Goal: Information Seeking & Learning: Learn about a topic

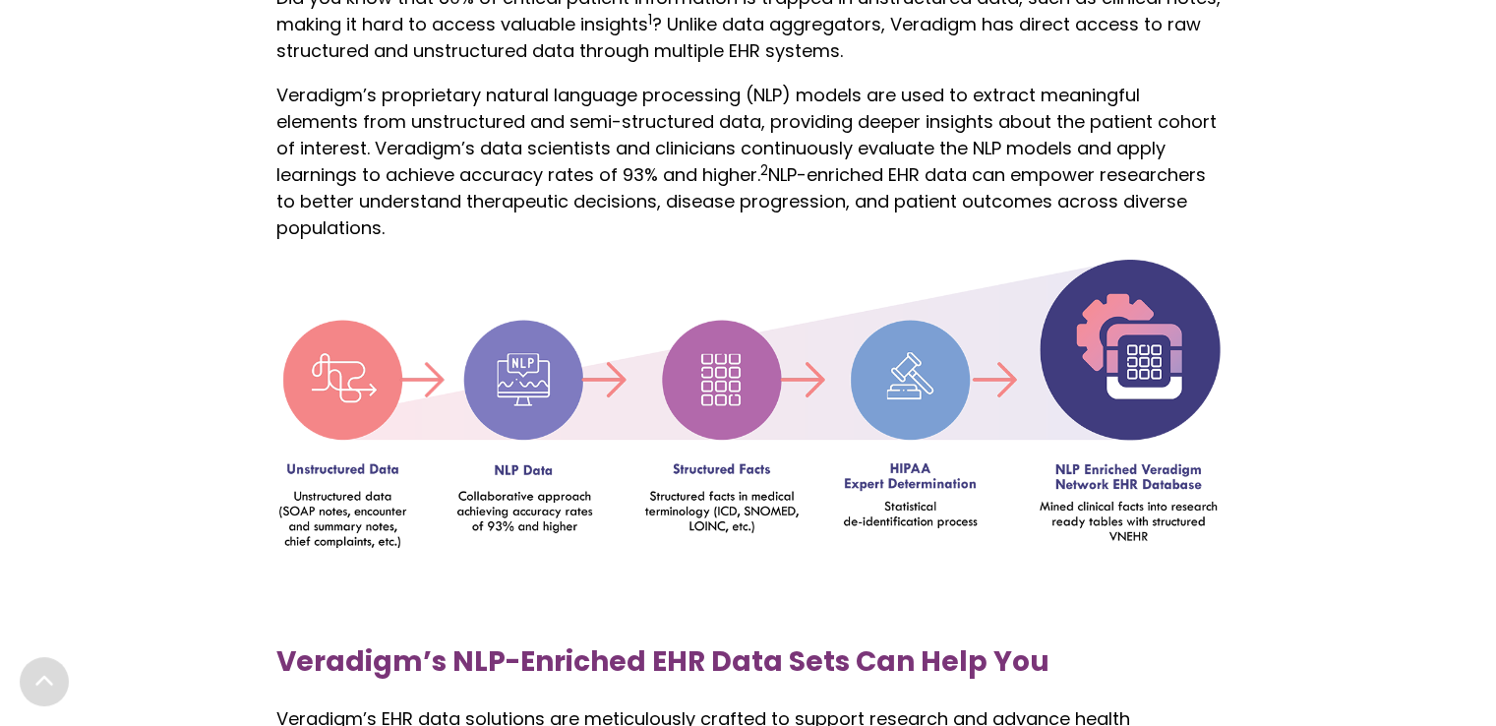
click at [516, 332] on img at bounding box center [748, 403] width 944 height 289
click at [521, 345] on img at bounding box center [748, 403] width 944 height 289
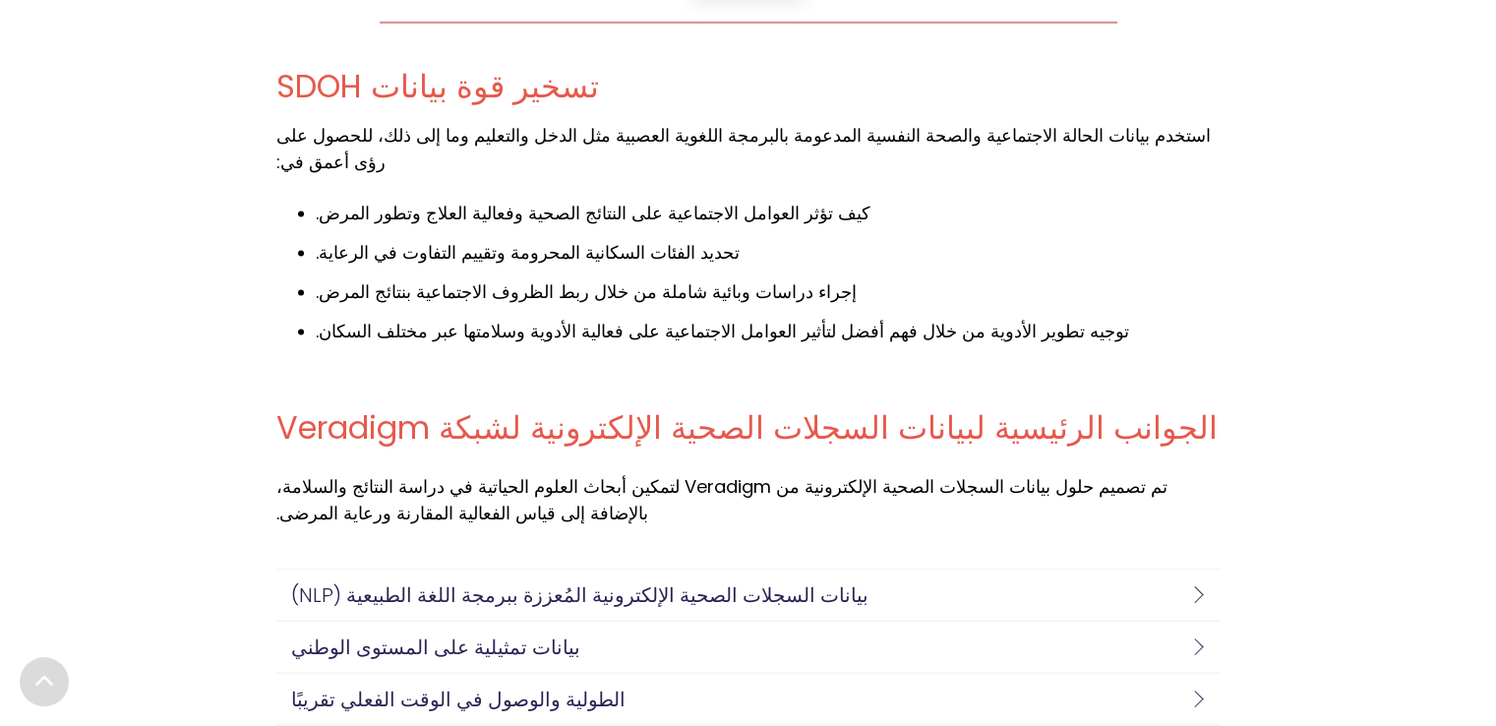
scroll to position [3938, 0]
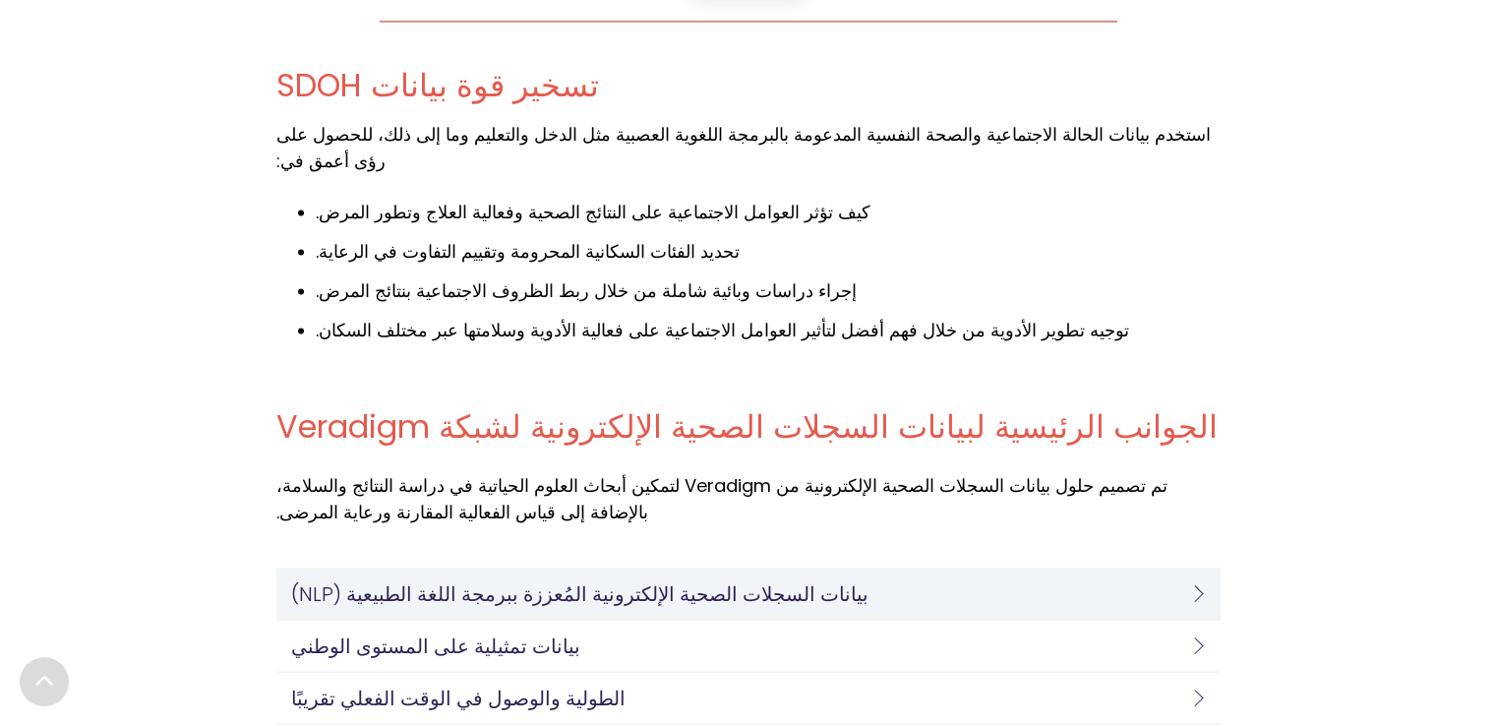
click at [582, 580] on font "بيانات السجلات الصحية الإلكترونية المُعززة ببرمجة اللغة الطبيعية (NLP)" at bounding box center [579, 594] width 577 height 28
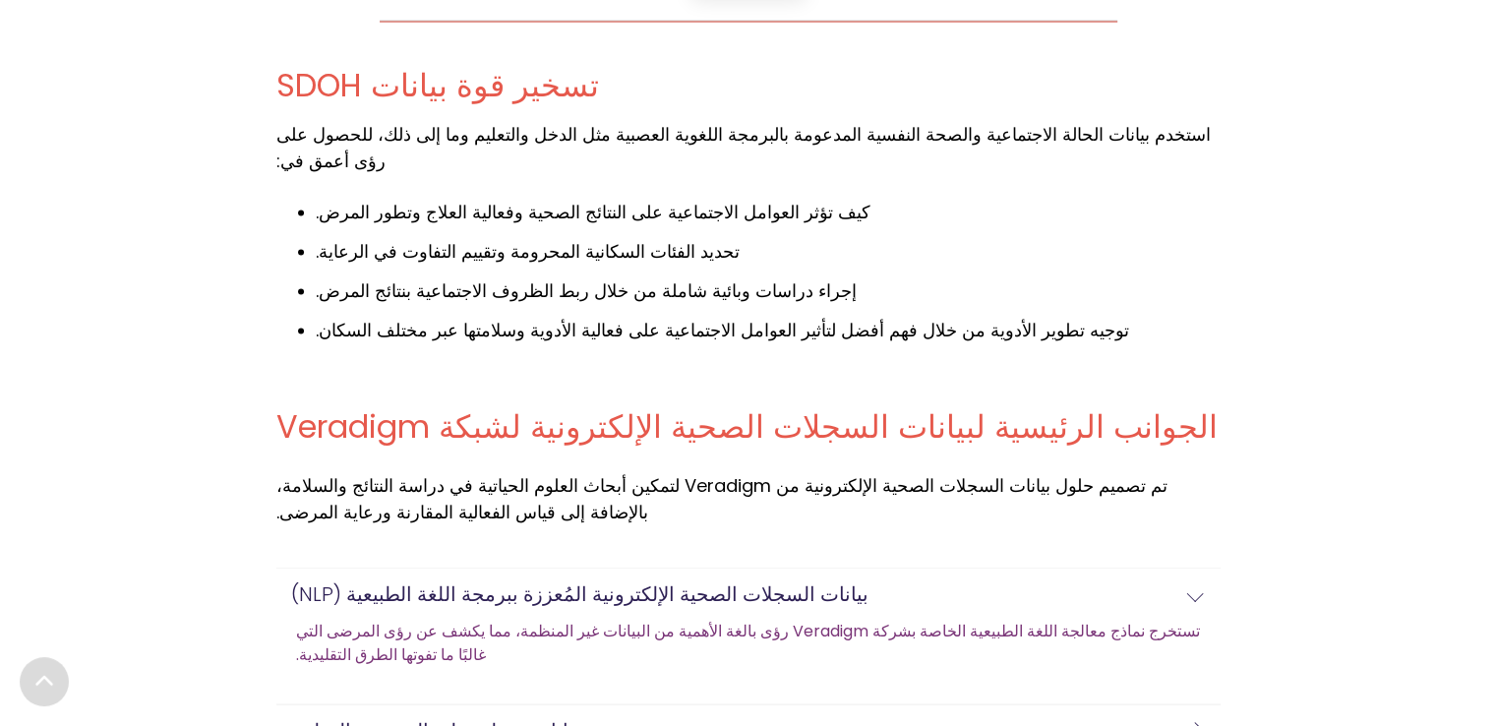
click at [798, 620] on font "تستخرج نماذج معالجة اللغة الطبيعية الخاصة بشركة Veradigm رؤى بالغة الأهمية من ا…" at bounding box center [748, 643] width 904 height 46
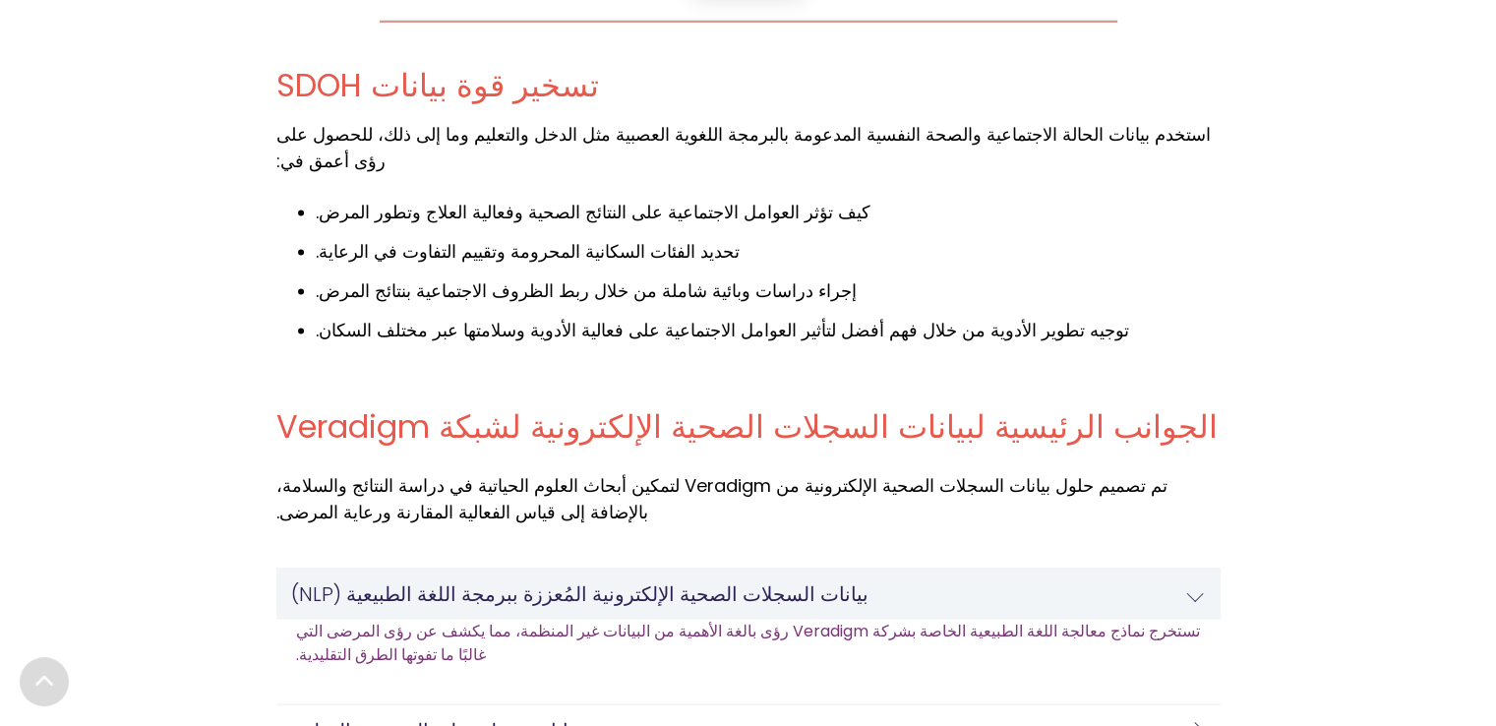
click at [795, 583] on h4 "بيانات السجلات الصحية الإلكترونية المُعززة ببرمجة اللغة الطبيعية (NLP)" at bounding box center [743, 594] width 905 height 22
click at [735, 569] on link "بيانات السجلات الصحية الإلكترونية المُعززة ببرمجة اللغة الطبيعية (NLP)" at bounding box center [748, 594] width 944 height 51
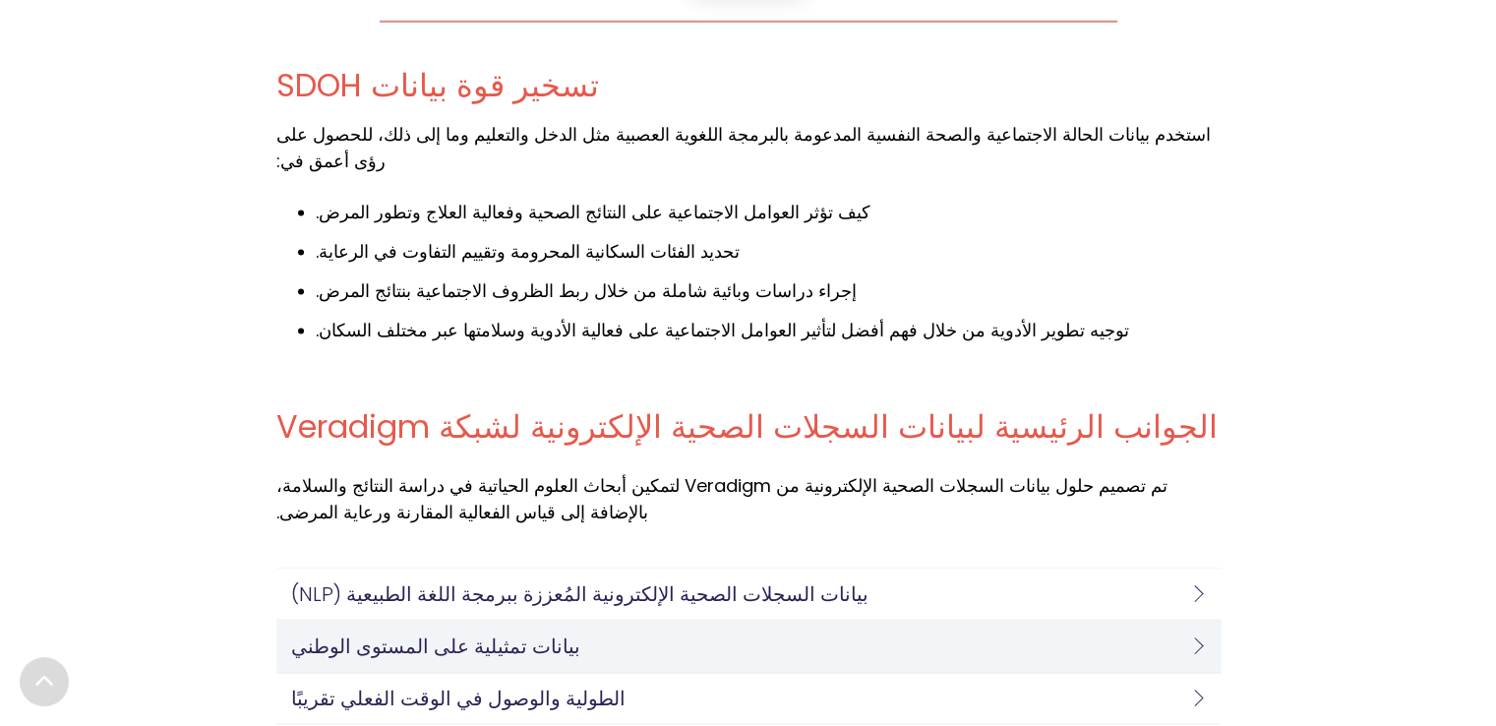
click at [737, 621] on link "بيانات تمثيلية على المستوى الوطني" at bounding box center [748, 646] width 944 height 51
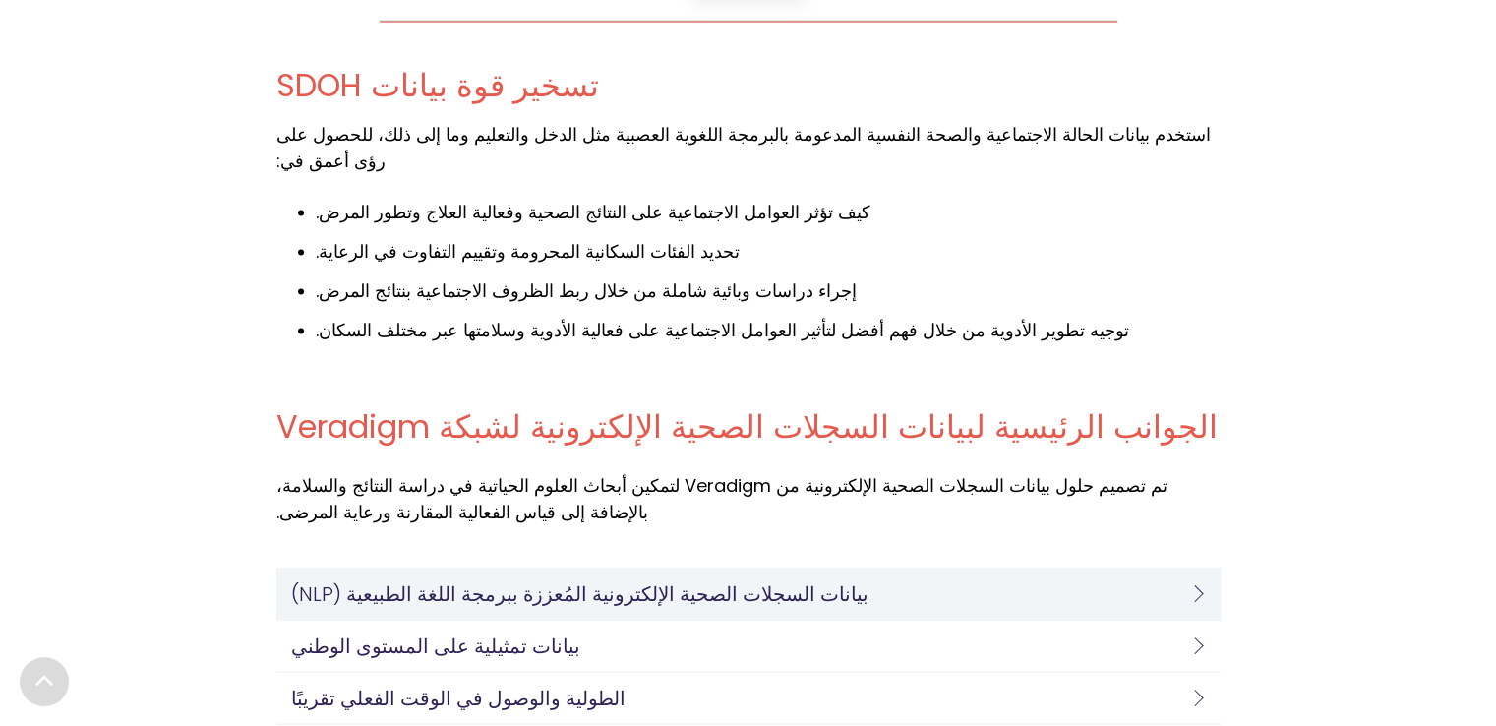
click at [736, 580] on font "بيانات السجلات الصحية الإلكترونية المُعززة ببرمجة اللغة الطبيعية (NLP)" at bounding box center [579, 594] width 577 height 28
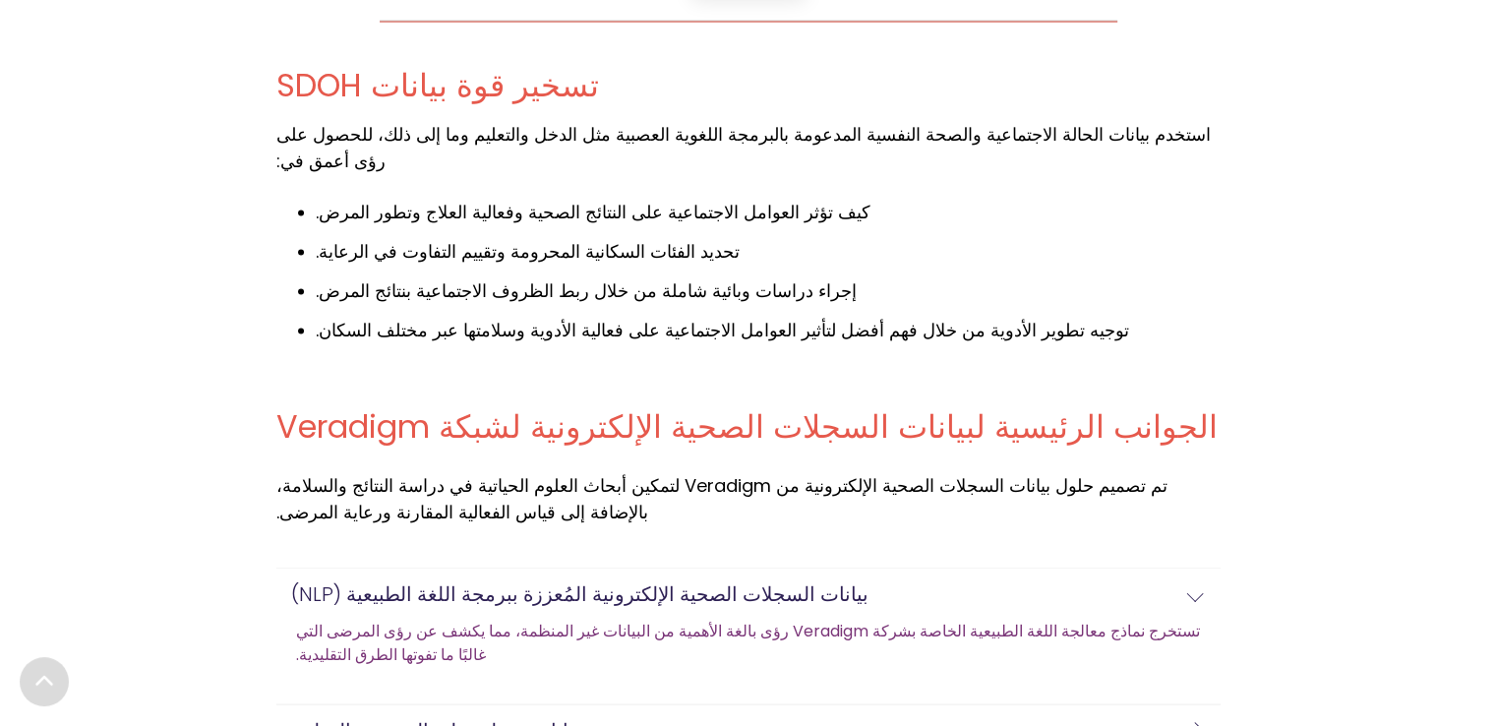
click at [732, 620] on font "تستخرج نماذج معالجة اللغة الطبيعية الخاصة بشركة Veradigm رؤى بالغة الأهمية من ا…" at bounding box center [748, 643] width 904 height 46
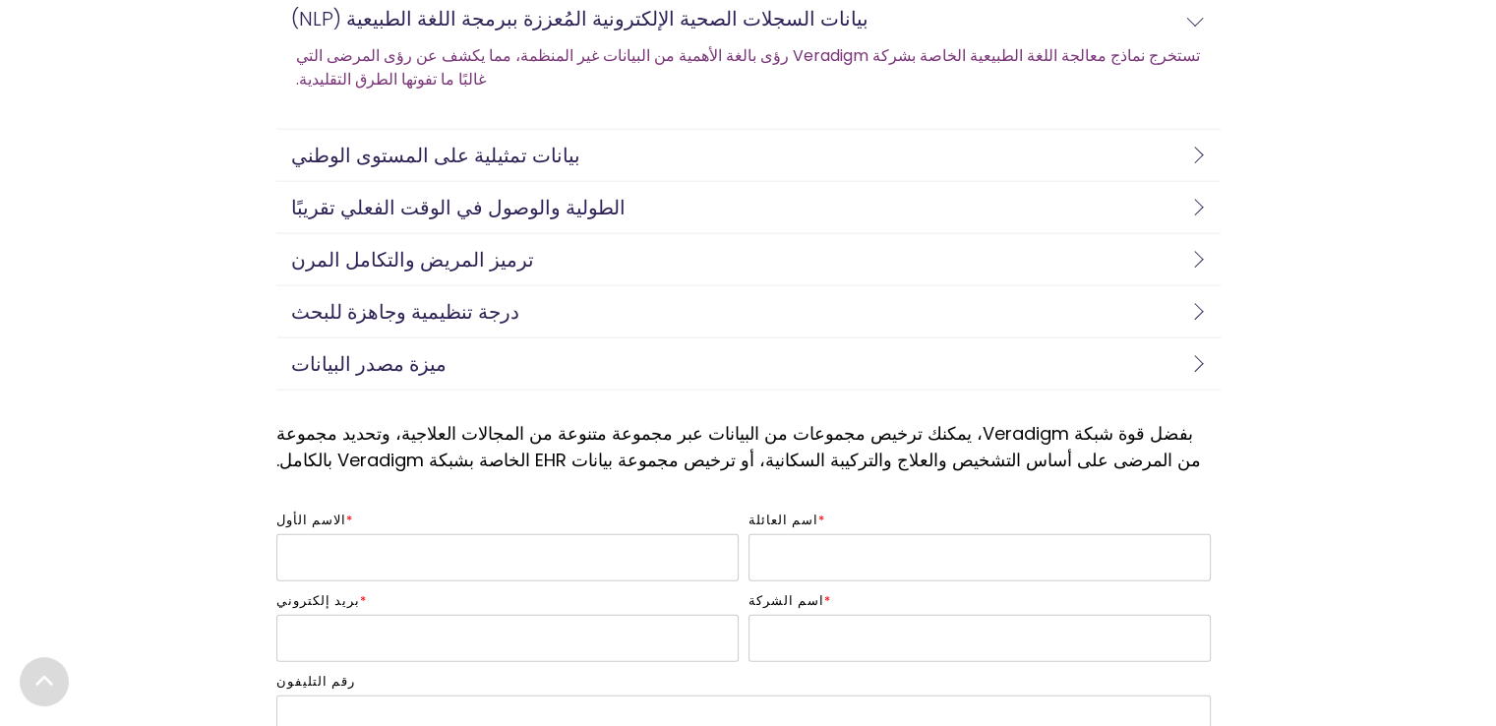
scroll to position [4907, 0]
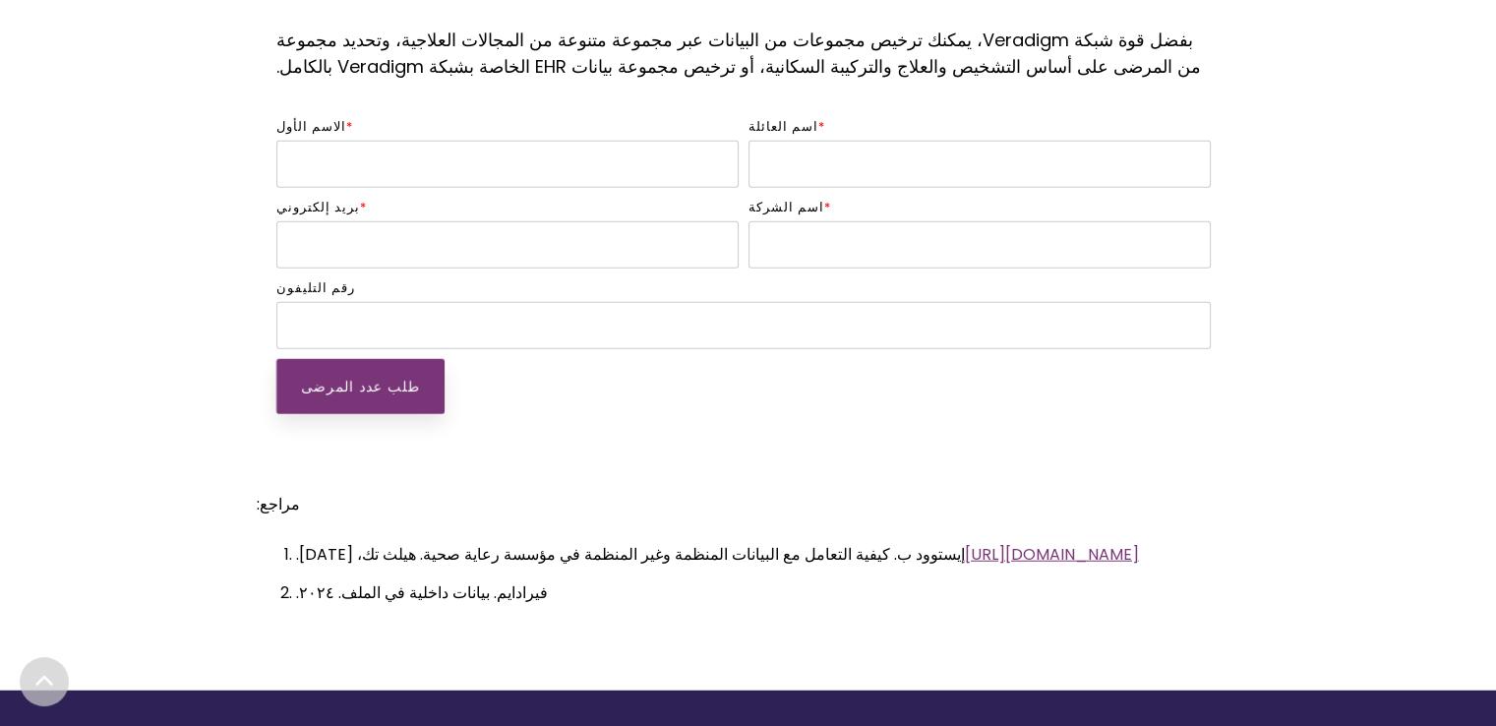
drag, startPoint x: 178, startPoint y: 665, endPoint x: 120, endPoint y: 659, distance: 58.3
copy font "Veradigm"
